Goal: Complete application form

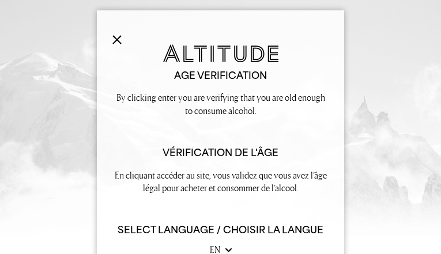
type input "ZXDscLNfP"
type input "vUiDkRPWlx"
type input "[EMAIL_ADDRESS][DOMAIN_NAME]"
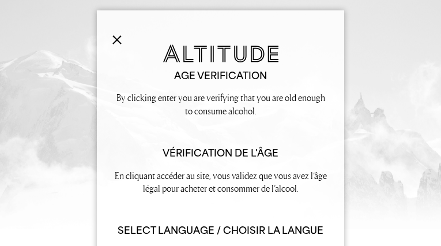
type input "RpCqCPcjVcRqk"
type input "[EMAIL_ADDRESS][DOMAIN_NAME]"
type input "8385536820"
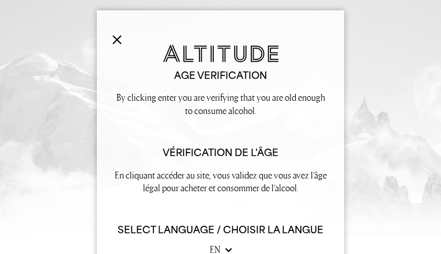
type input "HbpAyKZA"
type input "dfSsZoseesWnZZRa"
type input "[EMAIL_ADDRESS][DOMAIN_NAME]"
